Goal: Check status: Check status

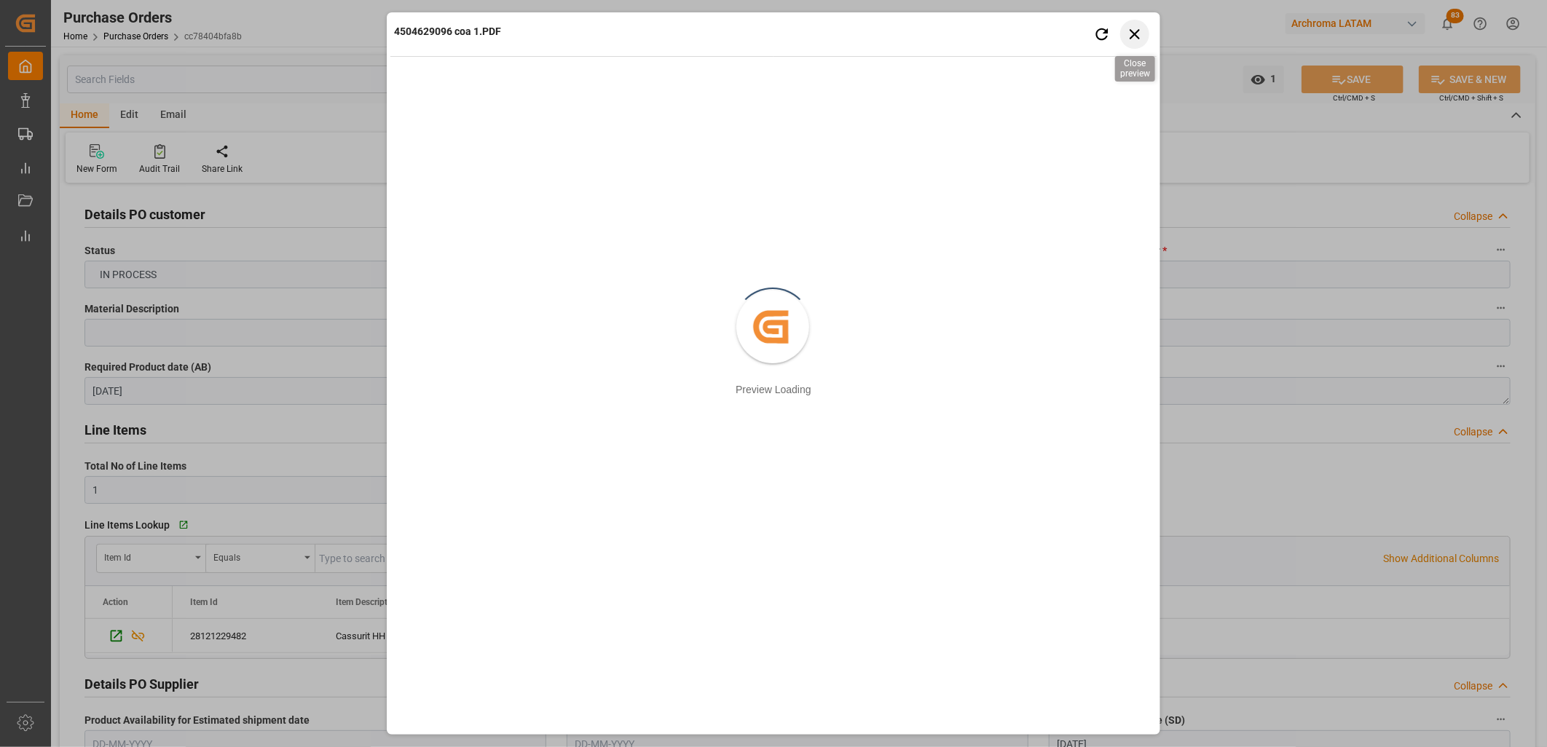
scroll to position [890, 0]
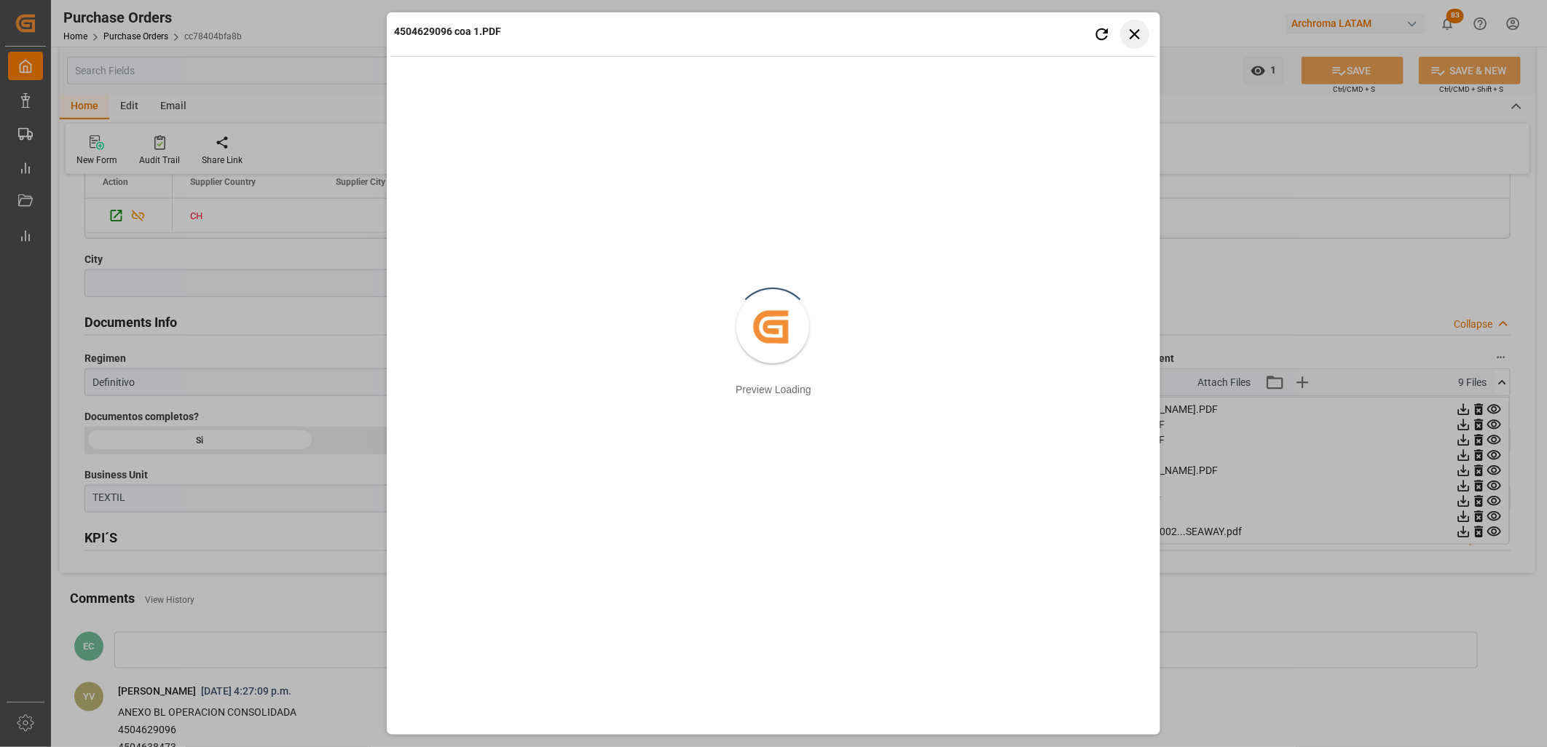
click at [1131, 37] on icon "button" at bounding box center [1134, 34] width 10 height 10
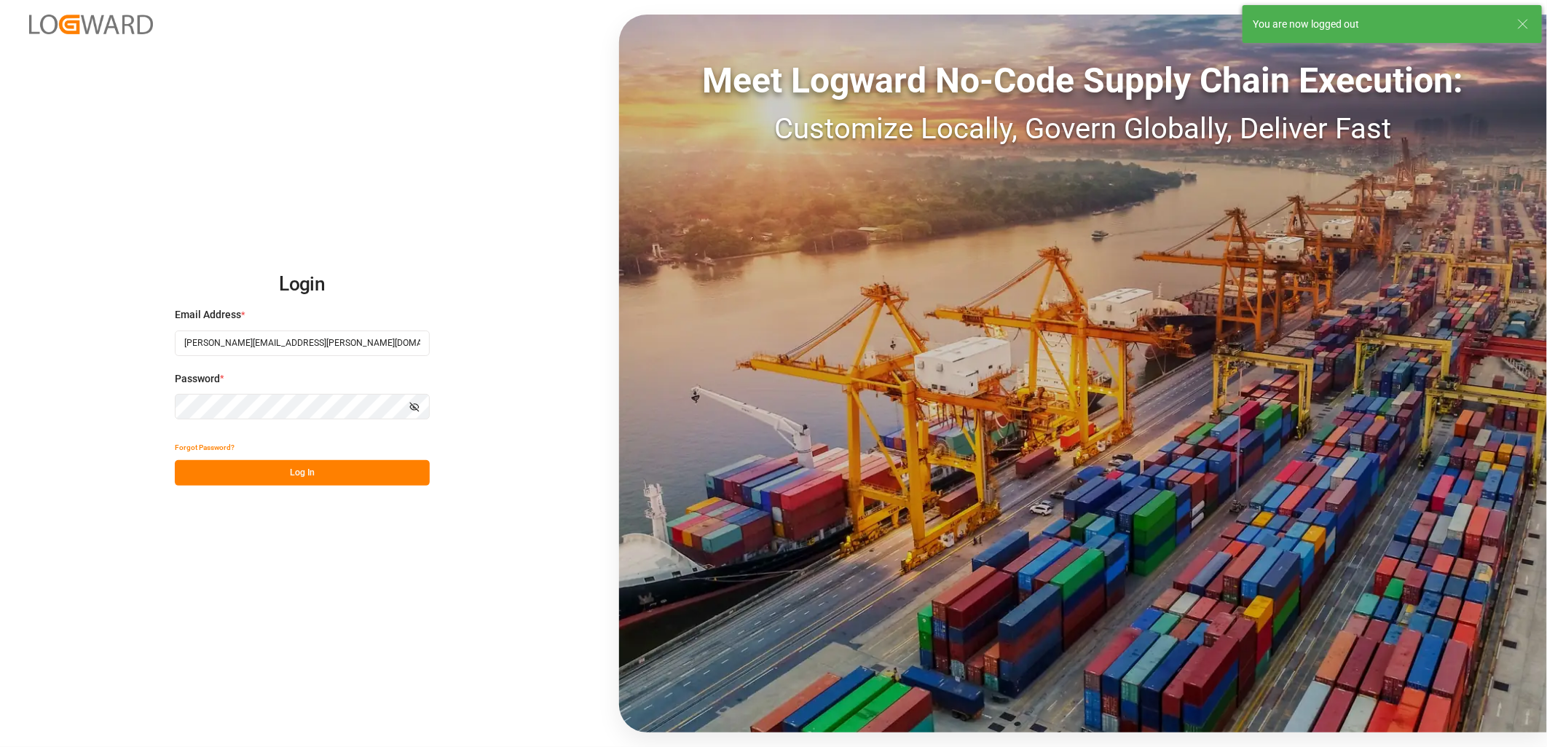
click at [267, 476] on button "Log In" at bounding box center [302, 472] width 255 height 25
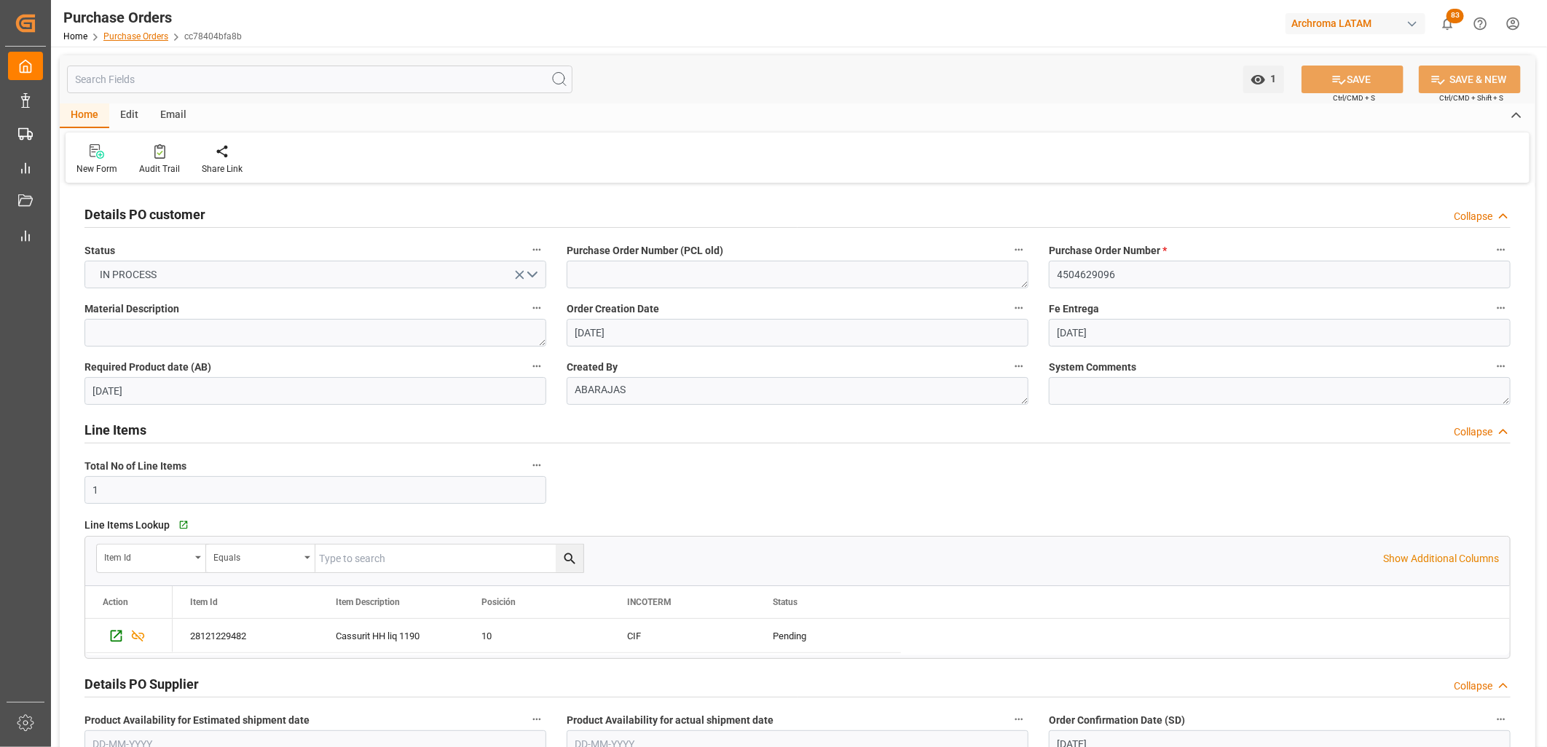
click at [122, 32] on link "Purchase Orders" at bounding box center [135, 36] width 65 height 10
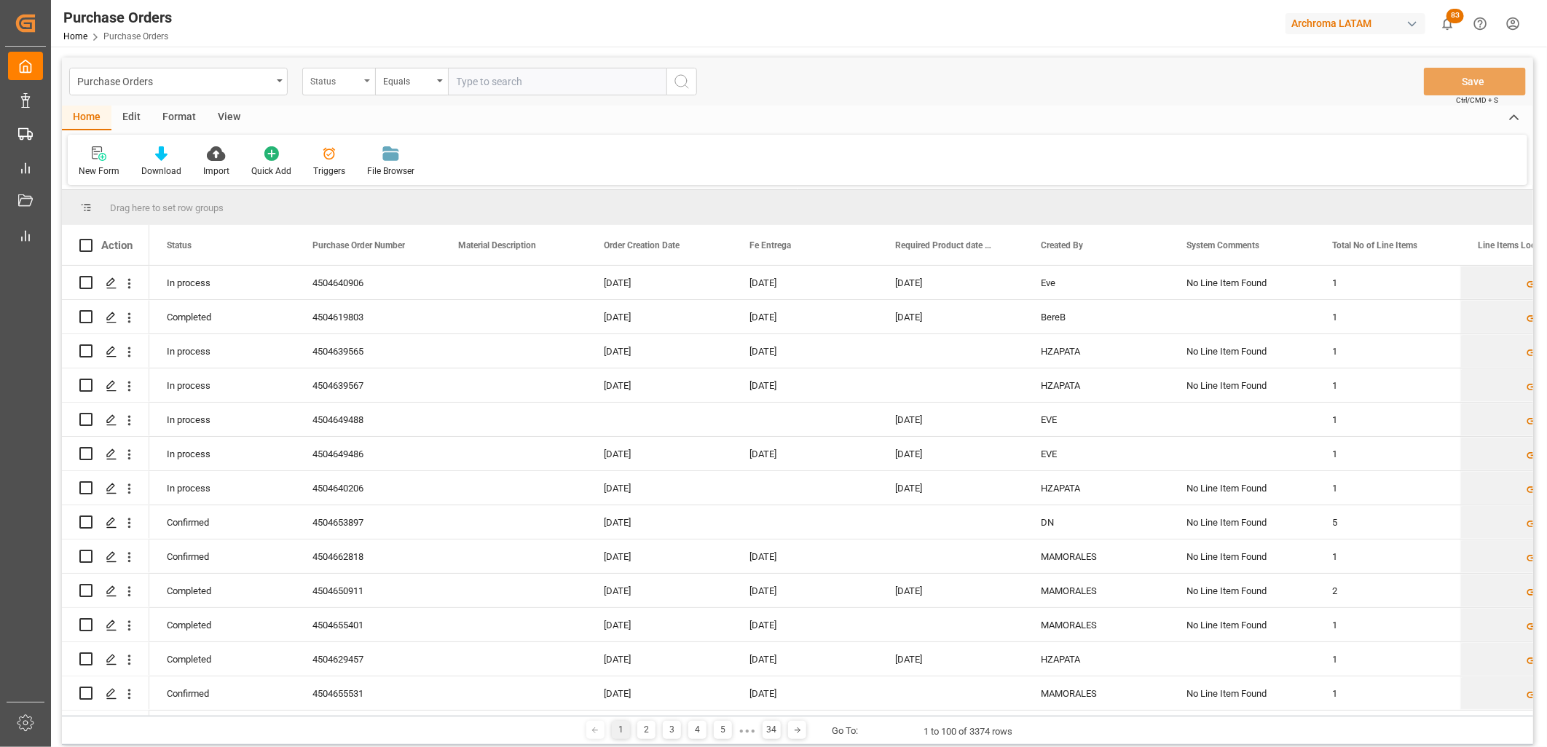
click at [339, 84] on div "Status" at bounding box center [335, 79] width 50 height 17
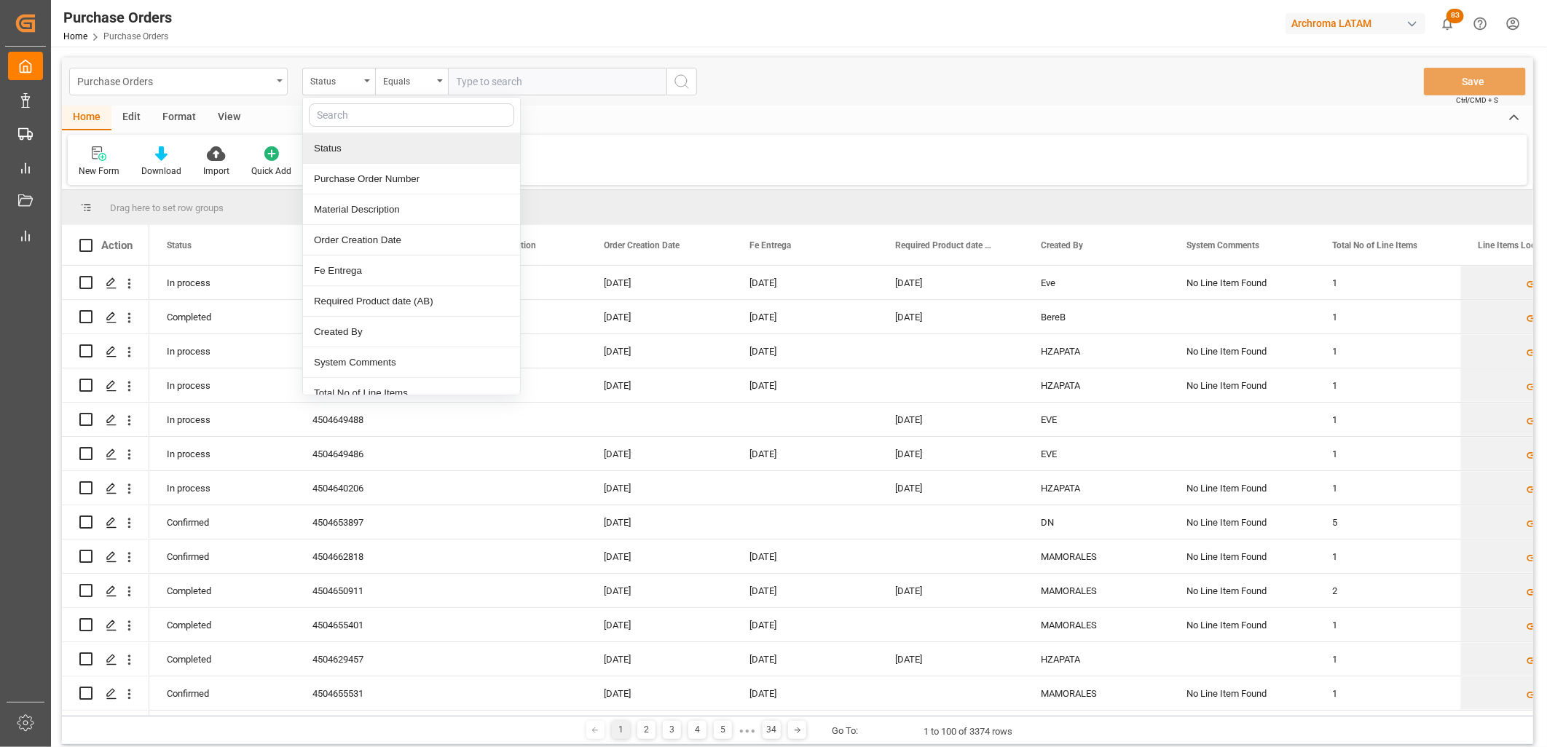
click at [226, 76] on div "Purchase Orders" at bounding box center [174, 80] width 194 height 18
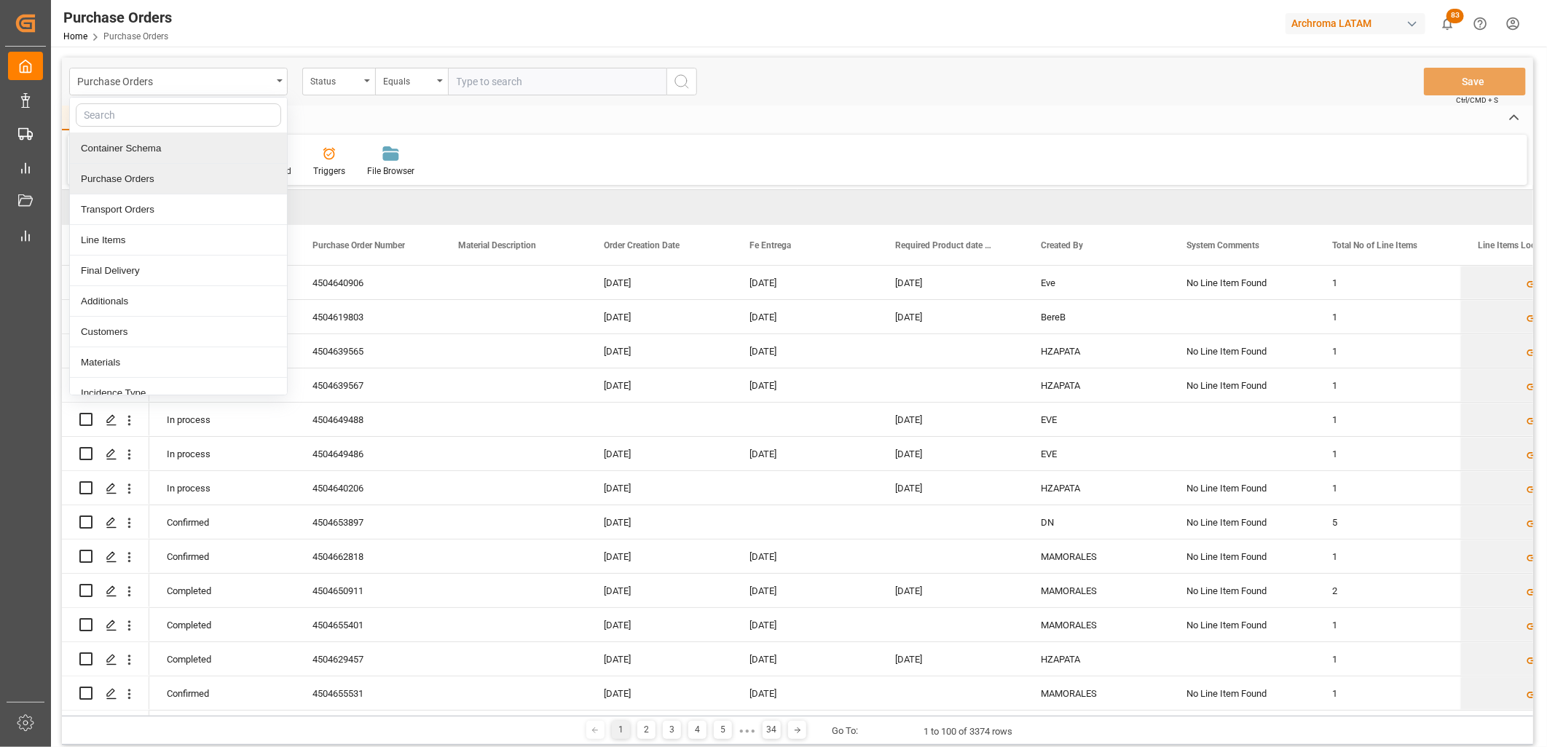
click at [161, 148] on div "Container Schema" at bounding box center [178, 148] width 217 height 31
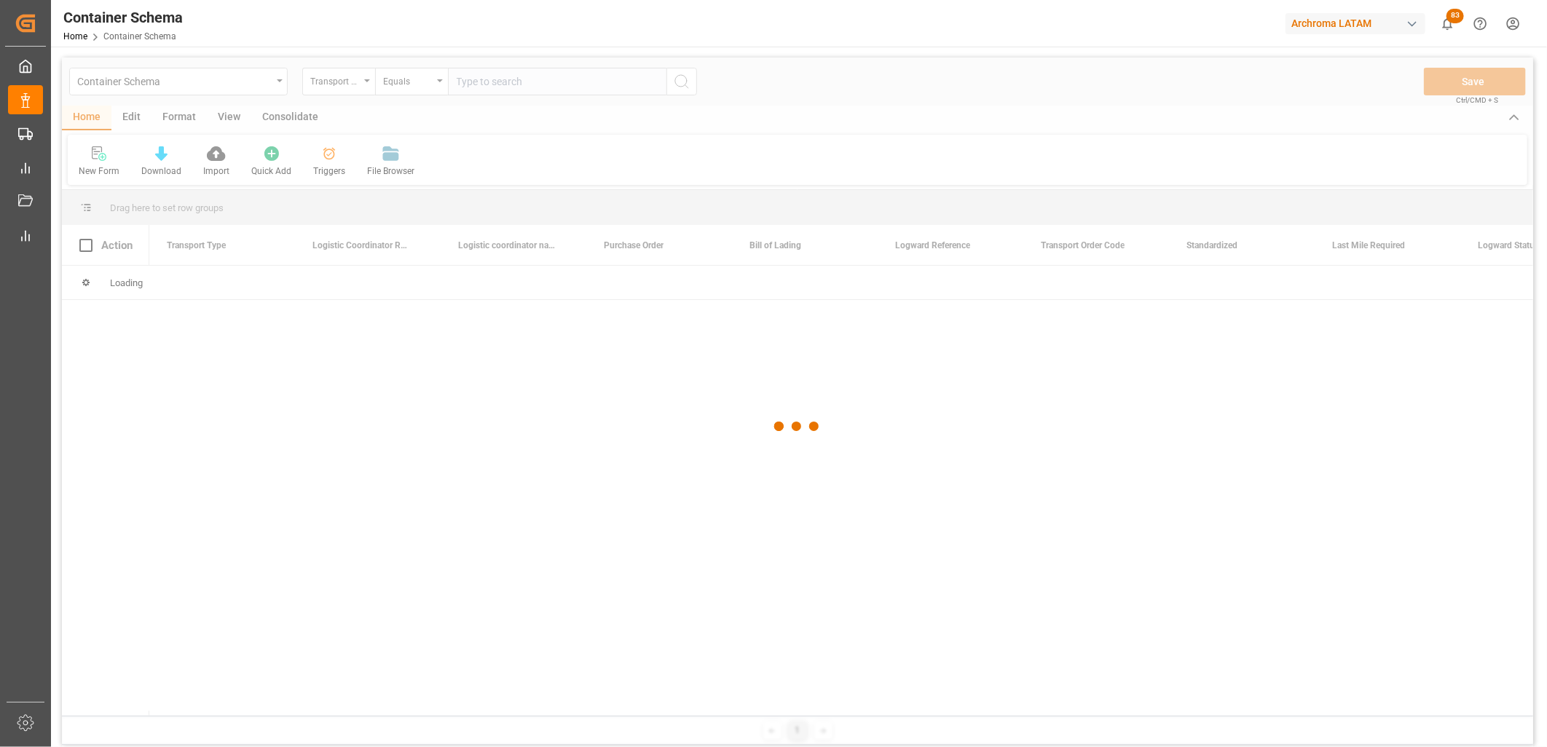
click at [347, 80] on div at bounding box center [797, 427] width 1471 height 738
click at [357, 86] on div at bounding box center [797, 427] width 1471 height 738
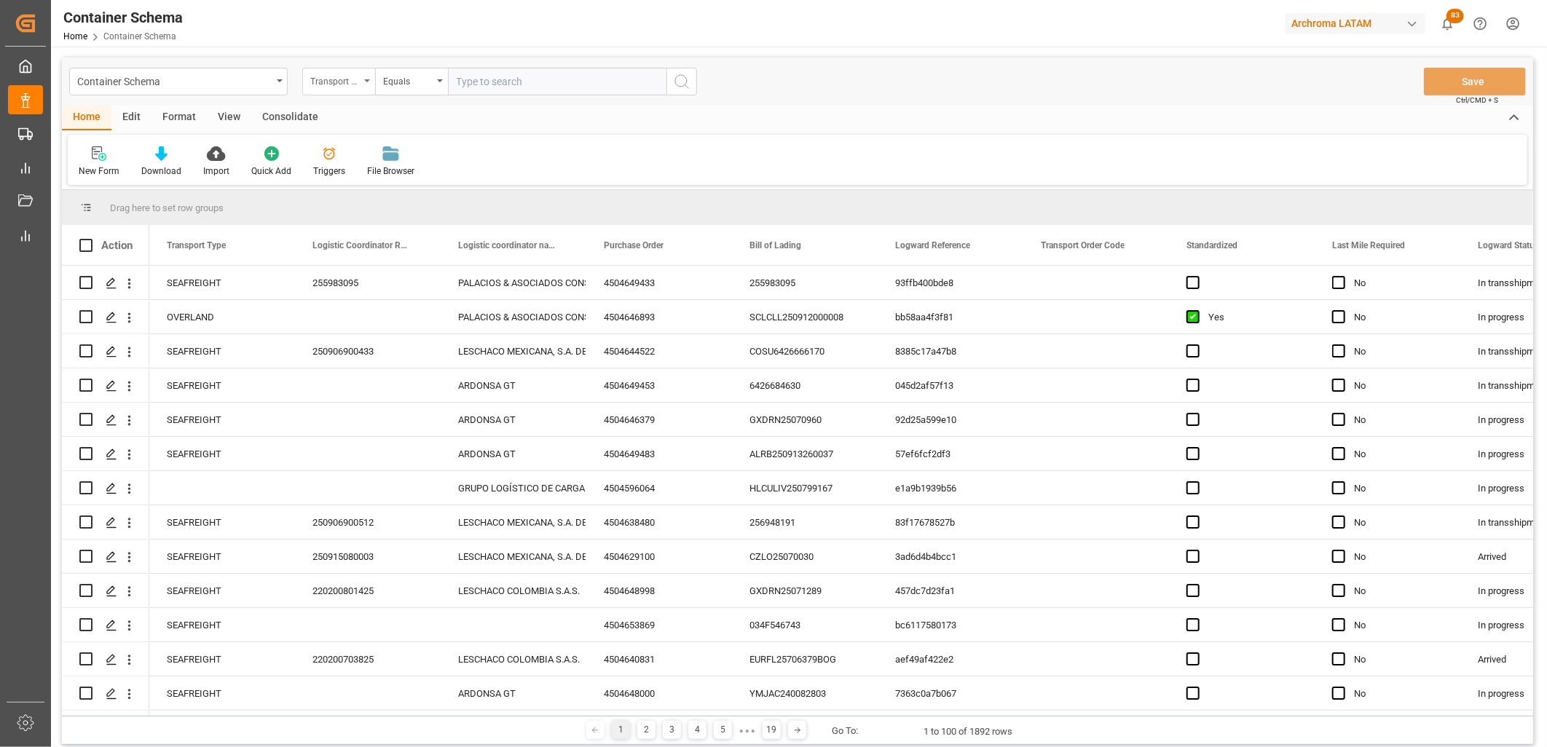
click at [359, 91] on div "Transport Type" at bounding box center [338, 82] width 73 height 28
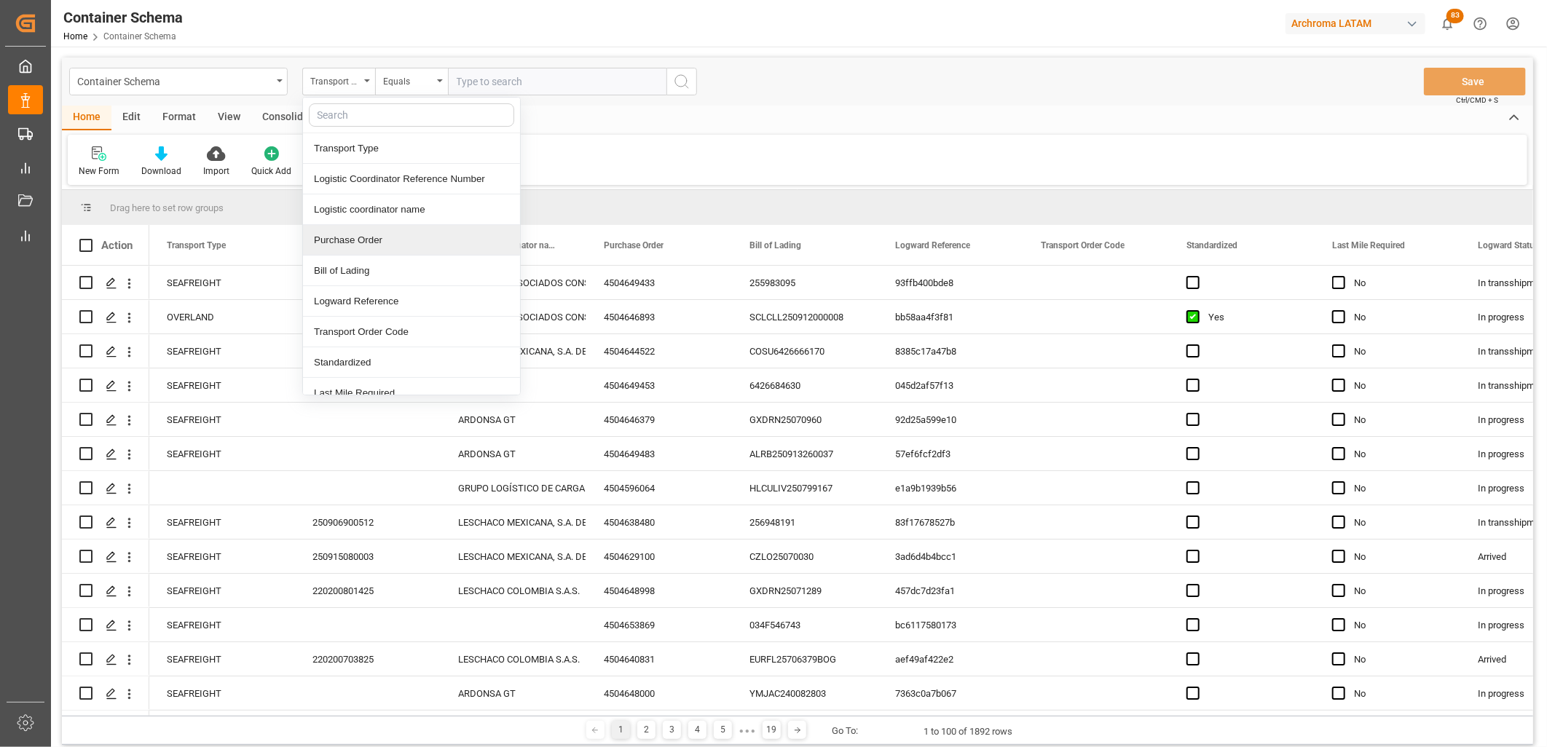
click at [355, 226] on div "Purchase Order" at bounding box center [411, 240] width 217 height 31
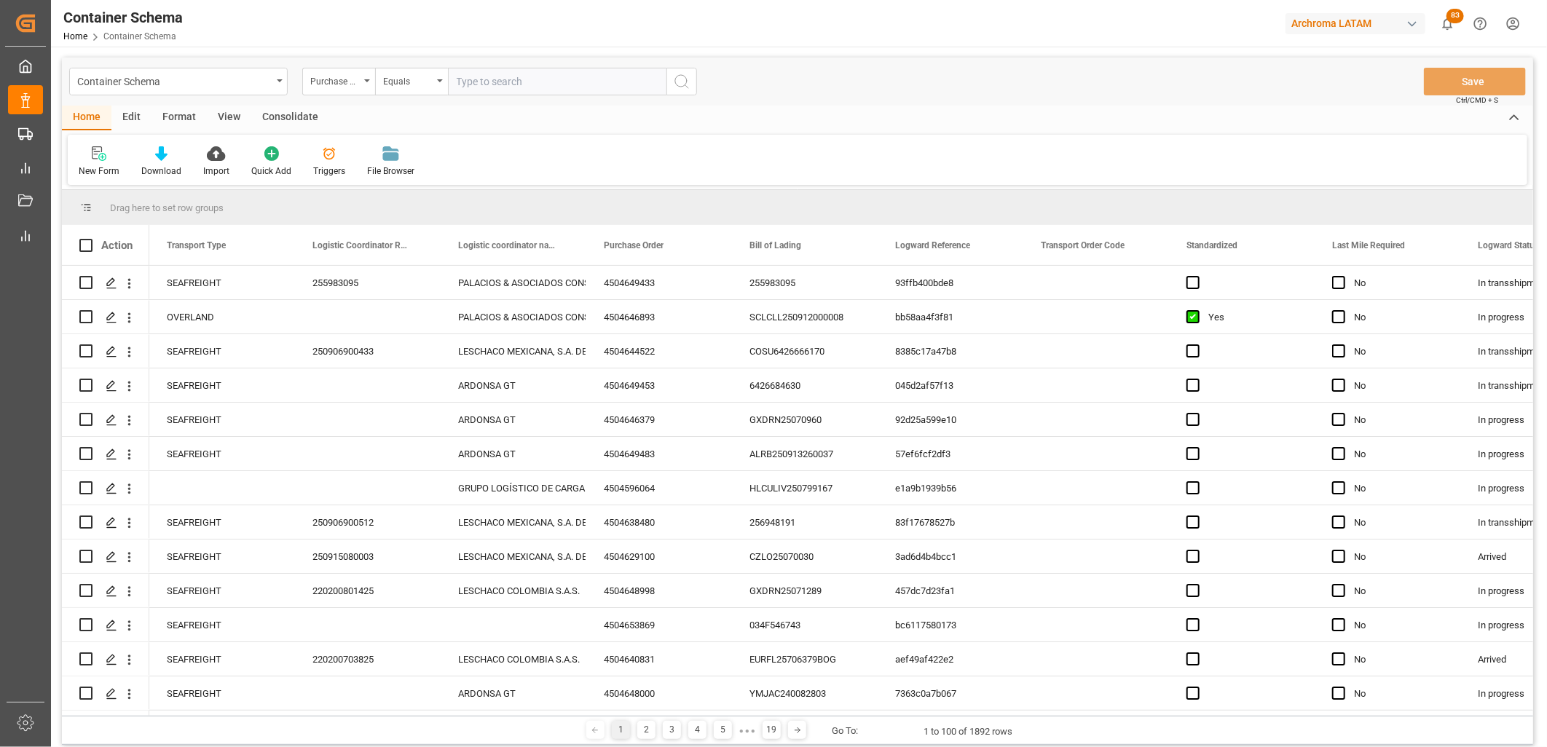
click at [463, 84] on input "text" at bounding box center [557, 82] width 218 height 28
paste input "4504656487"
type input "4504656487"
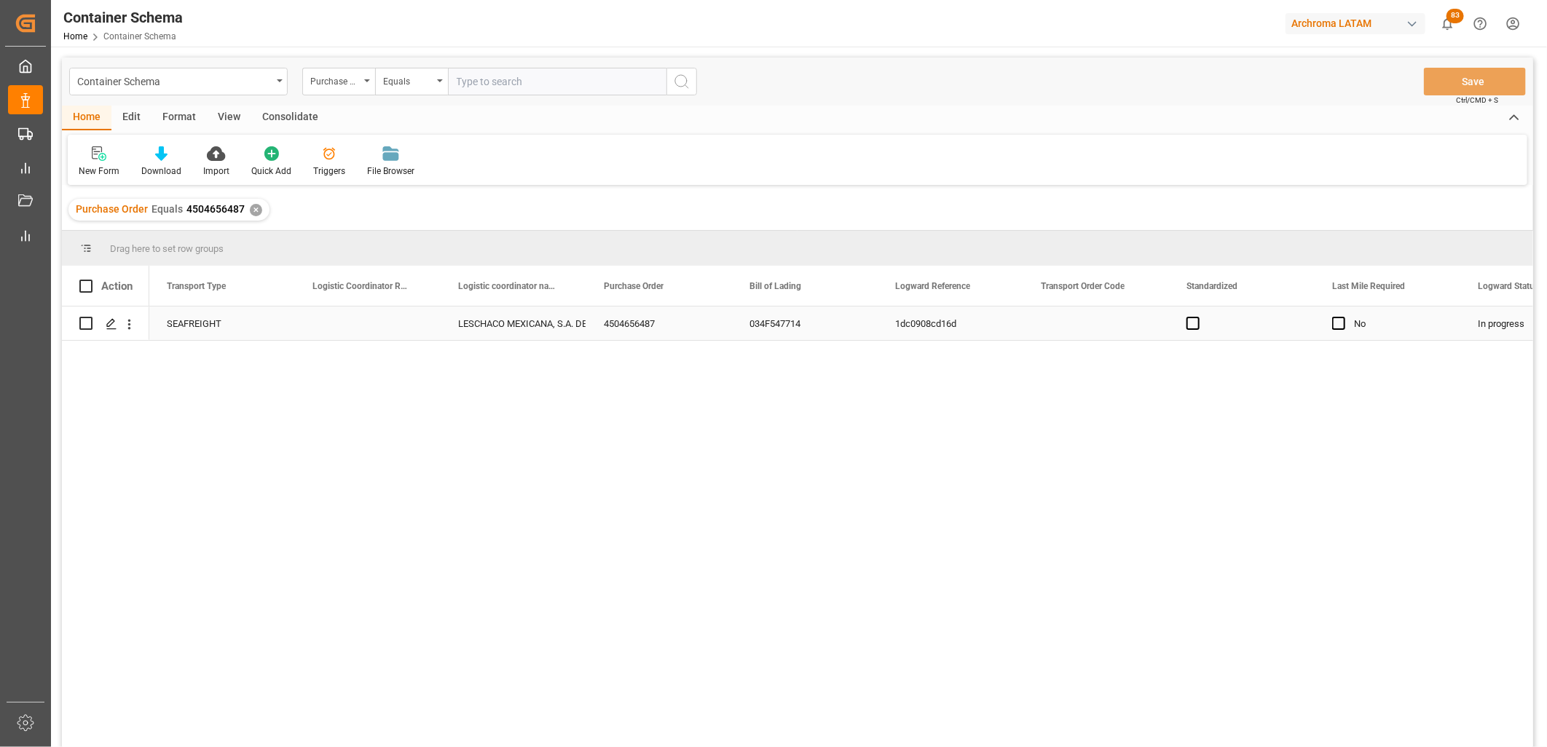
click at [347, 325] on div "Press SPACE to select this row." at bounding box center [368, 323] width 146 height 33
click at [347, 325] on input "Press SPACE to select this row." at bounding box center [368, 332] width 122 height 28
paste input "250906900788"
type input "250906900788"
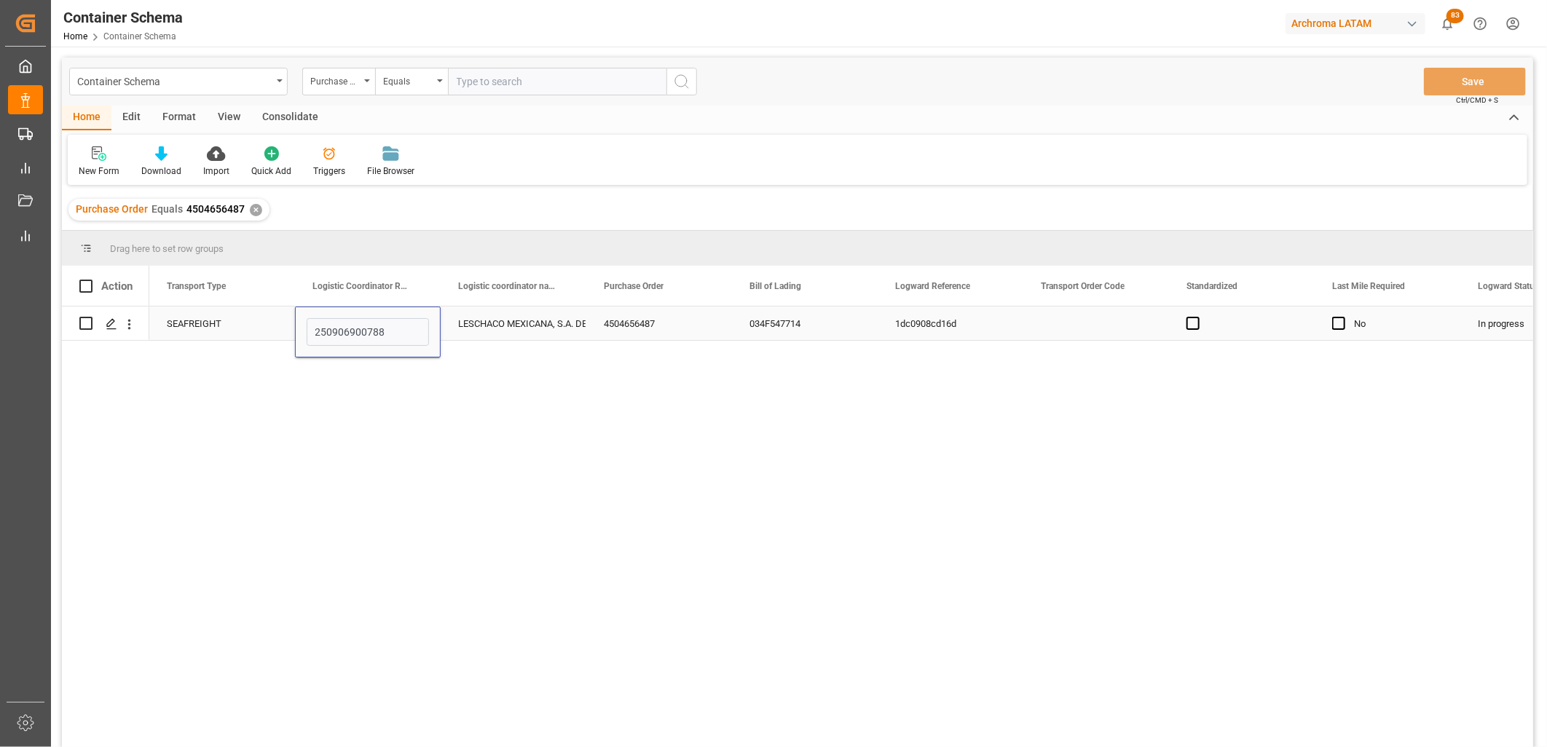
click at [468, 317] on div "LESCHACO MEXICANA, S.A. DE C.V." at bounding box center [513, 323] width 111 height 33
click at [1445, 82] on button "Save" at bounding box center [1474, 82] width 102 height 28
click at [314, 86] on div "Purchase Order" at bounding box center [335, 79] width 50 height 17
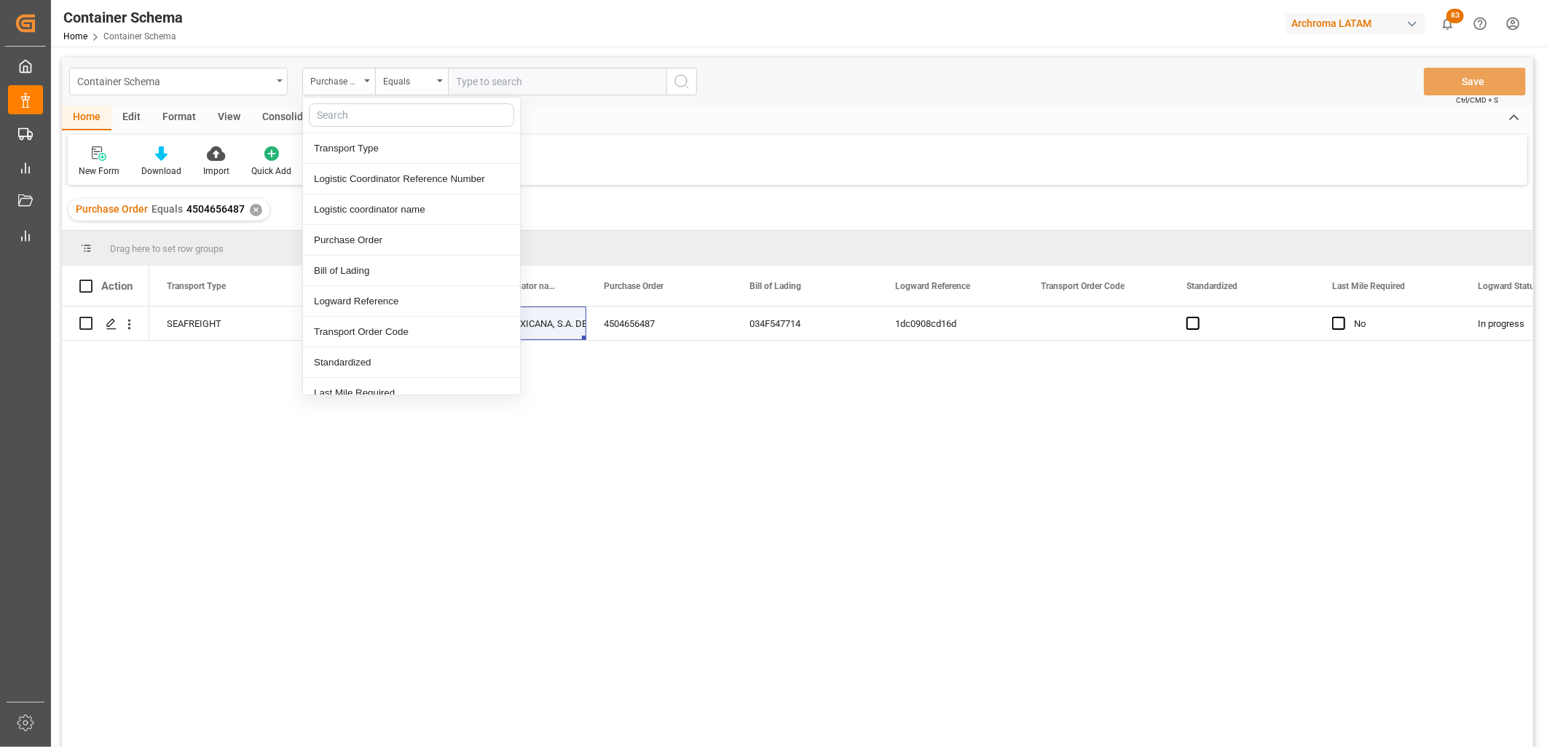
click at [278, 86] on div "Container Schema" at bounding box center [178, 82] width 218 height 28
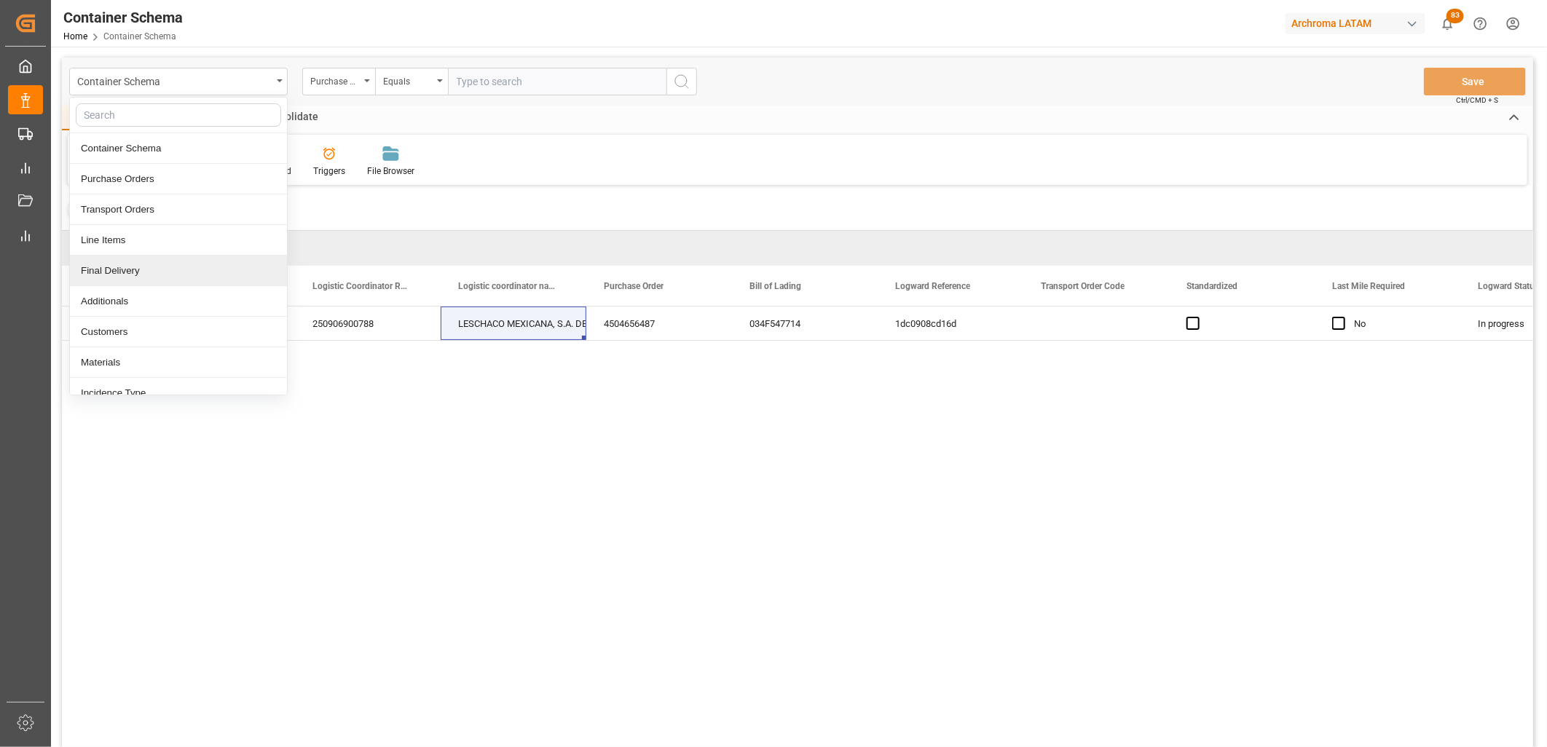
click at [162, 272] on div "Final Delivery" at bounding box center [178, 271] width 217 height 31
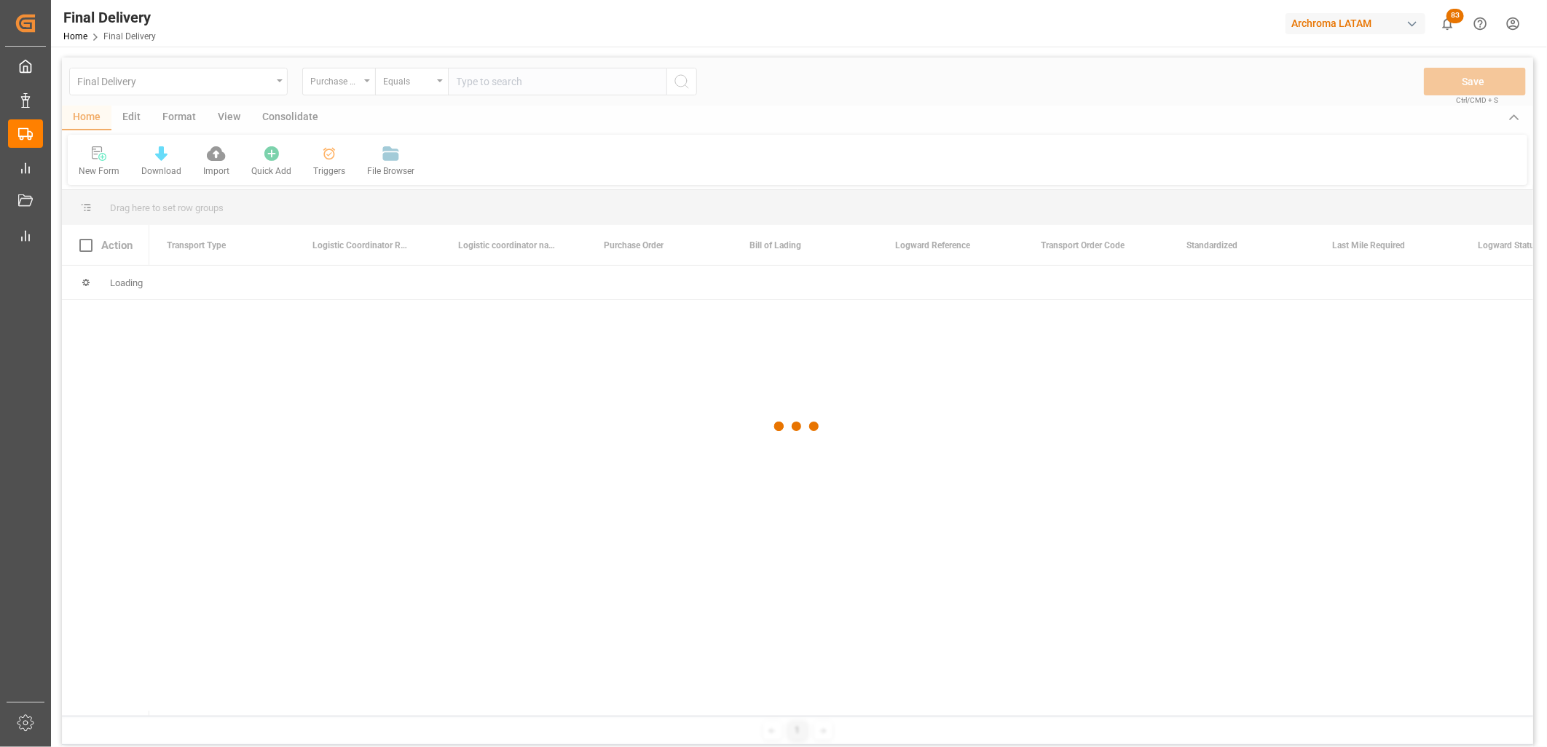
click at [376, 88] on div at bounding box center [797, 427] width 1471 height 738
click at [367, 85] on div at bounding box center [797, 427] width 1471 height 738
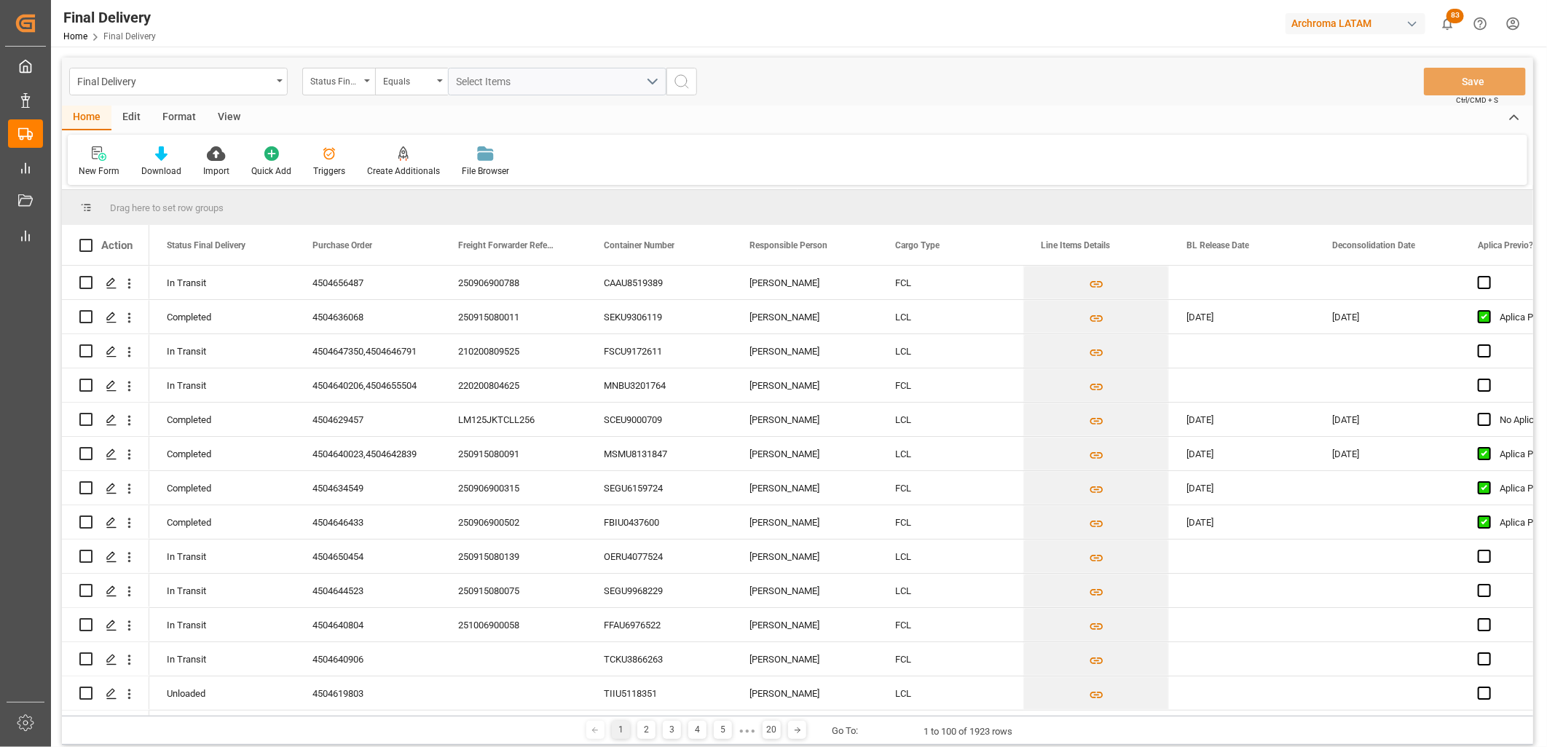
click at [367, 83] on div "Status Final Delivery" at bounding box center [338, 82] width 73 height 28
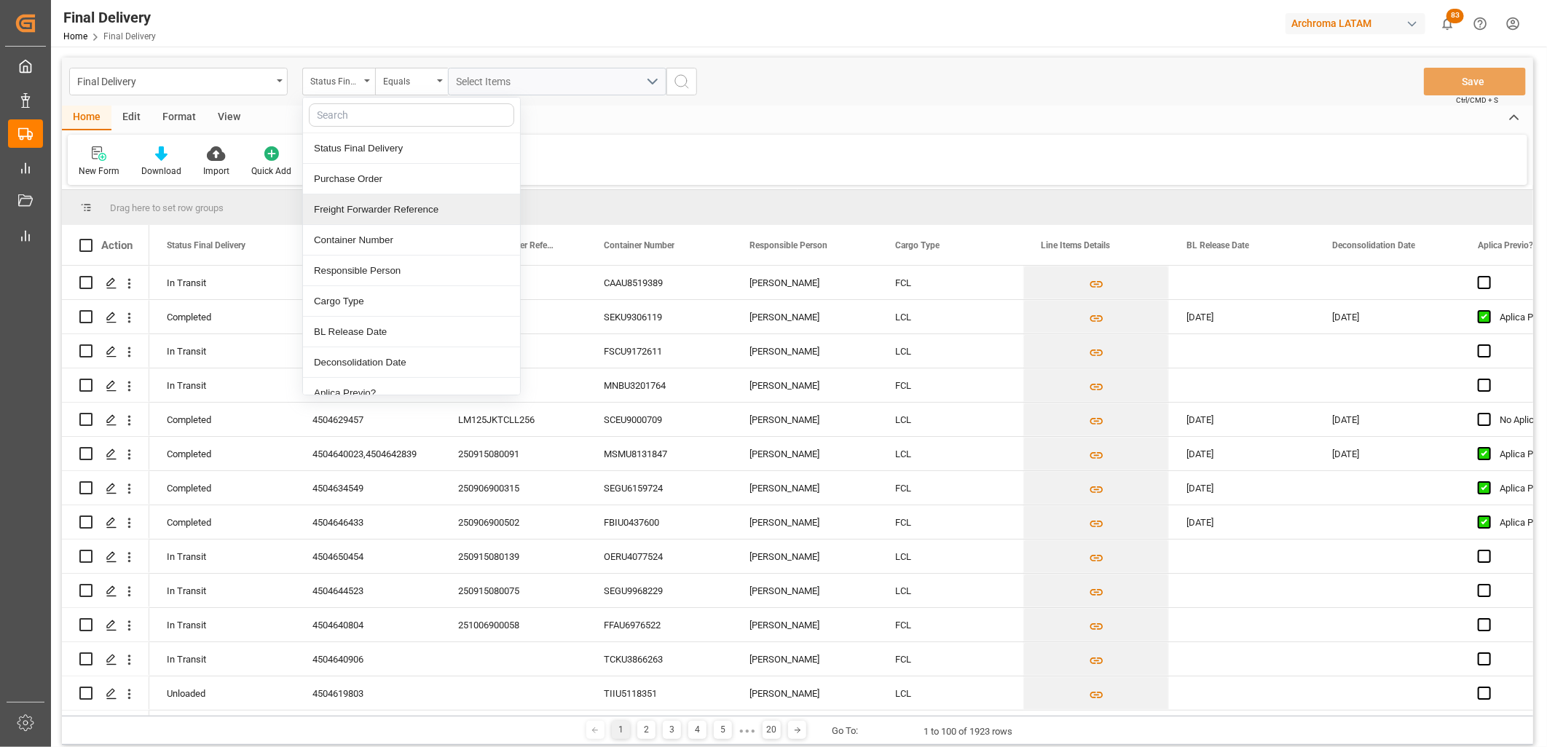
drag, startPoint x: 365, startPoint y: 217, endPoint x: 415, endPoint y: 131, distance: 99.5
click at [366, 213] on div "Freight Forwarder Reference" at bounding box center [411, 209] width 217 height 31
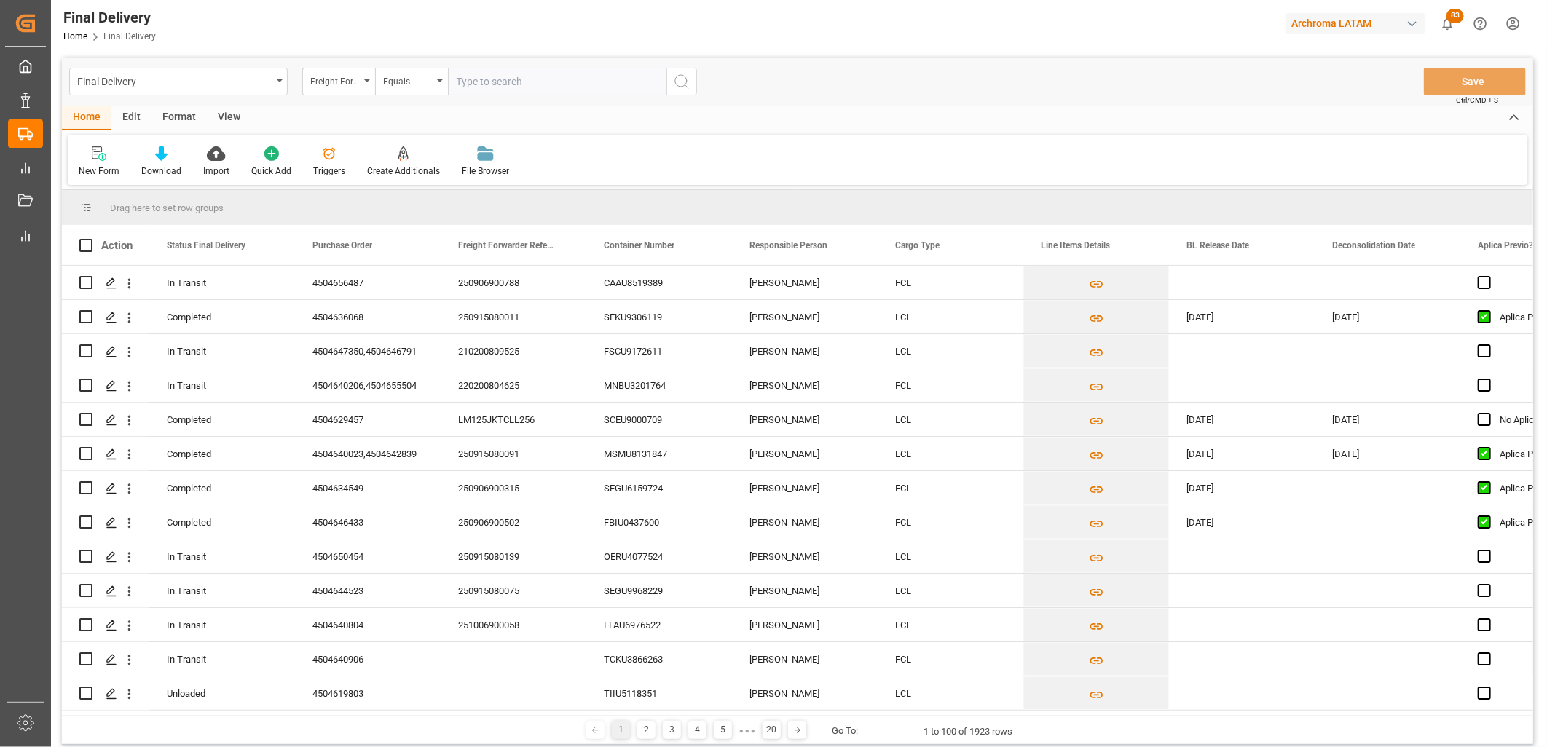
click at [473, 88] on input "text" at bounding box center [557, 82] width 218 height 28
type input "250915080083"
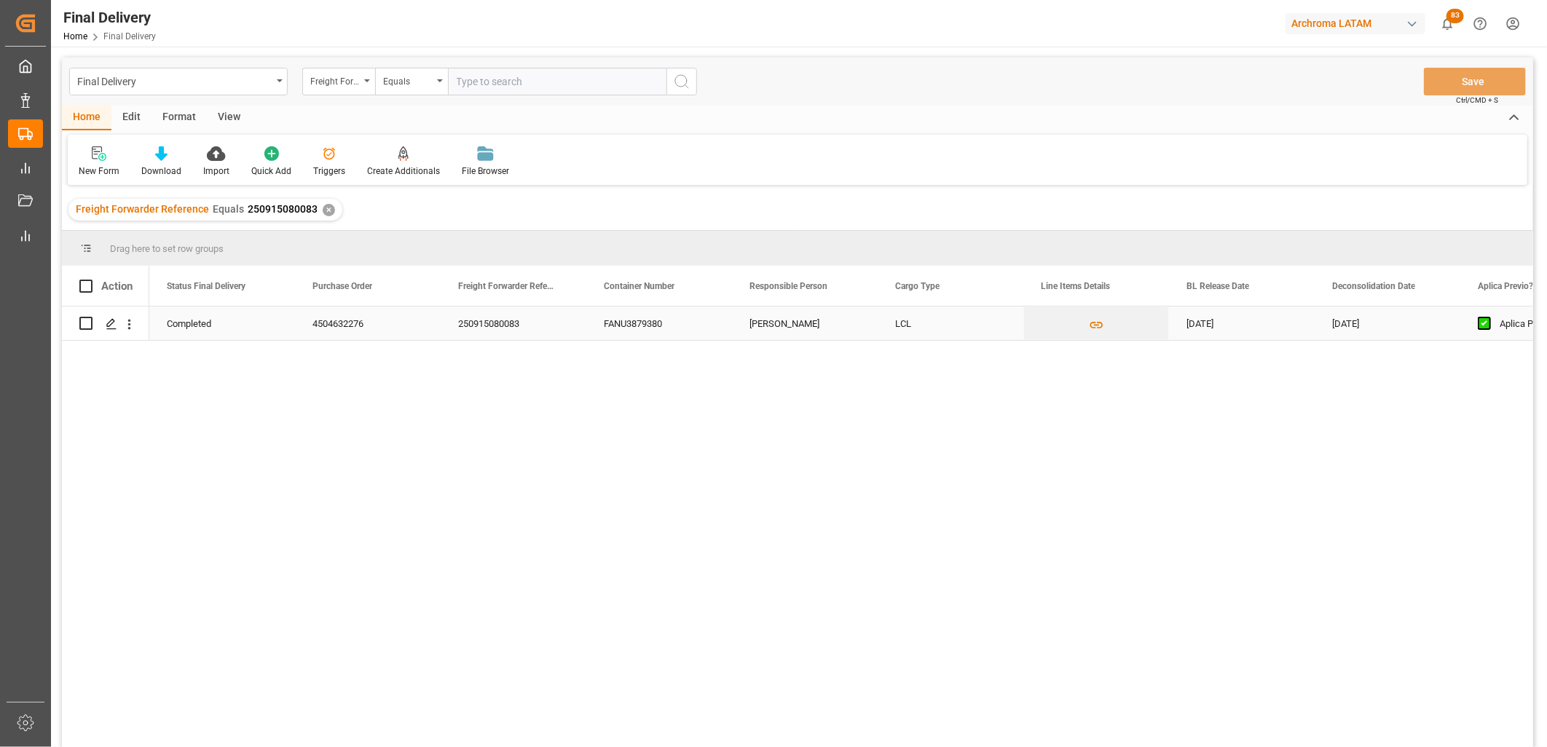
click at [1225, 317] on div "[DATE]" at bounding box center [1242, 323] width 146 height 33
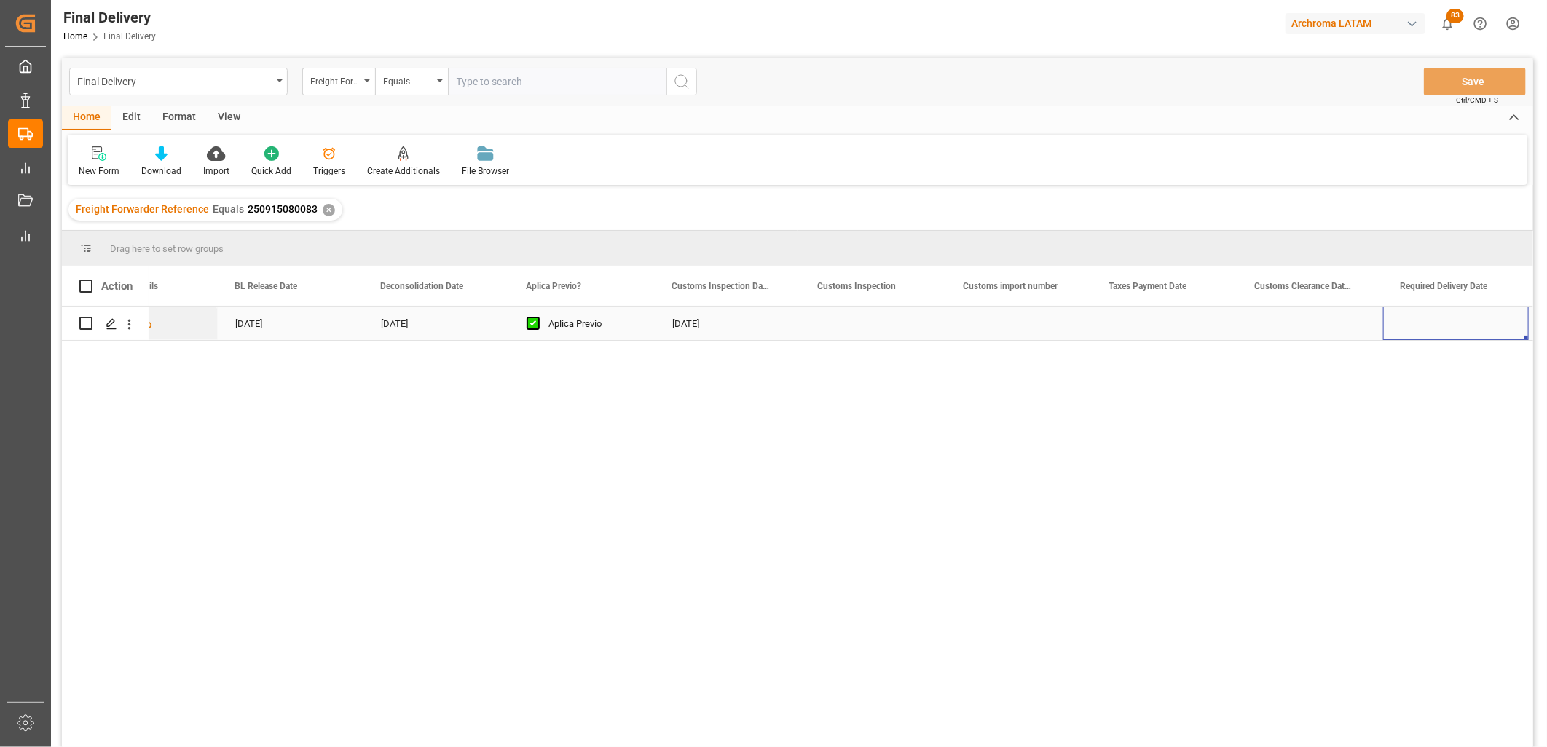
click at [1006, 328] on div "Press SPACE to select this row." at bounding box center [1019, 323] width 146 height 33
click at [1003, 328] on input "Press SPACE to select this row." at bounding box center [1018, 332] width 122 height 28
paste input "5006950"
type input "25 43 3108 5006950"
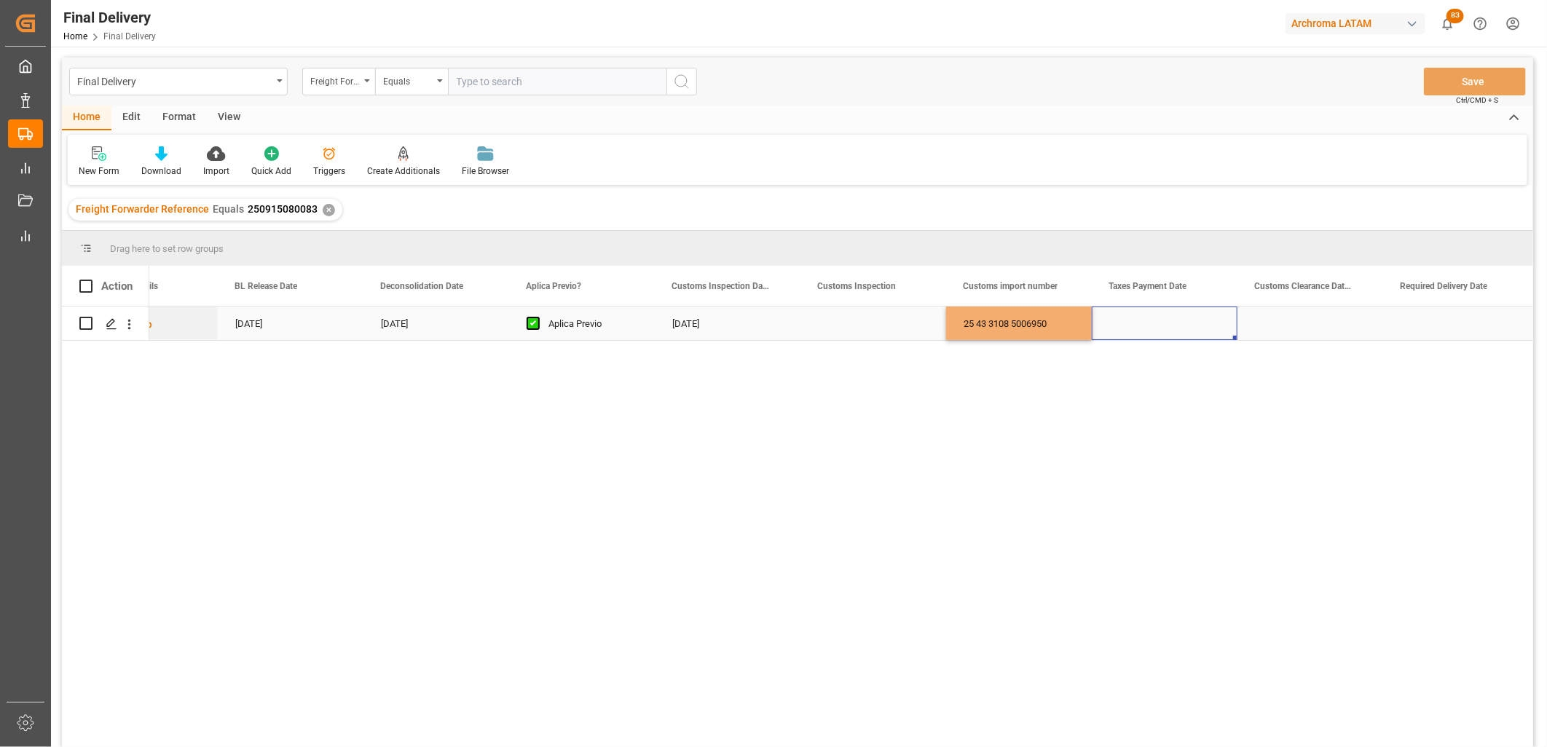
click at [1141, 325] on div "Press SPACE to select this row." at bounding box center [1164, 323] width 146 height 33
click at [1450, 84] on button "Save" at bounding box center [1474, 82] width 102 height 28
